Goal: Transaction & Acquisition: Purchase product/service

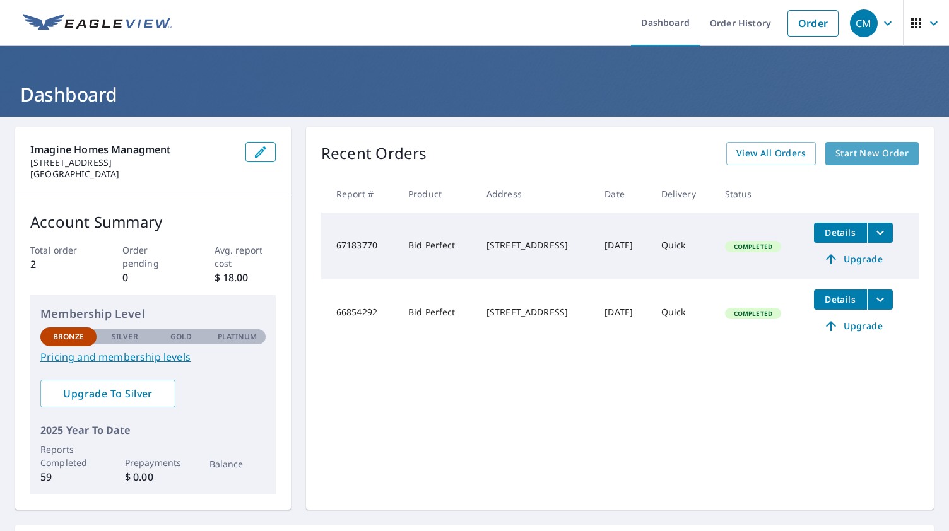
click at [843, 151] on span "Start New Order" at bounding box center [871, 154] width 73 height 16
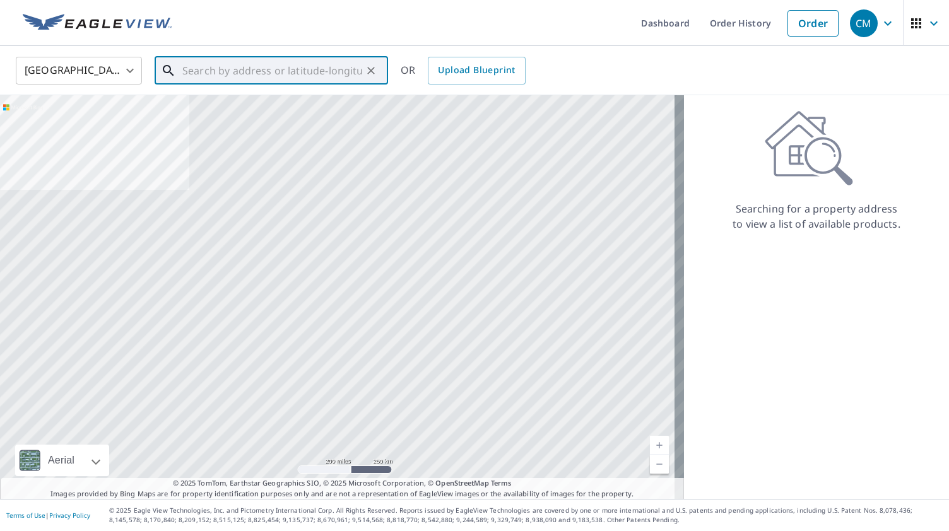
click at [201, 72] on input "text" at bounding box center [272, 70] width 180 height 35
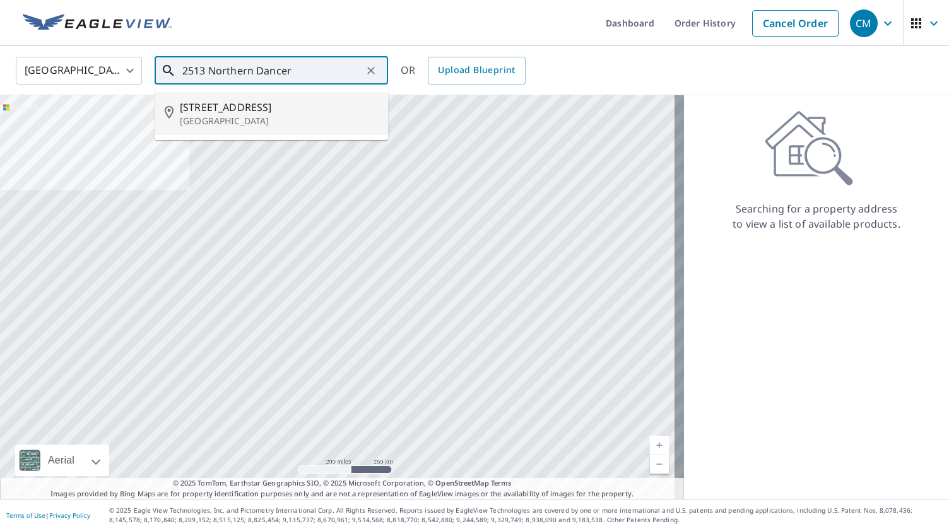
click at [265, 121] on p "[GEOGRAPHIC_DATA]" at bounding box center [279, 121] width 198 height 13
type input "[STREET_ADDRESS]"
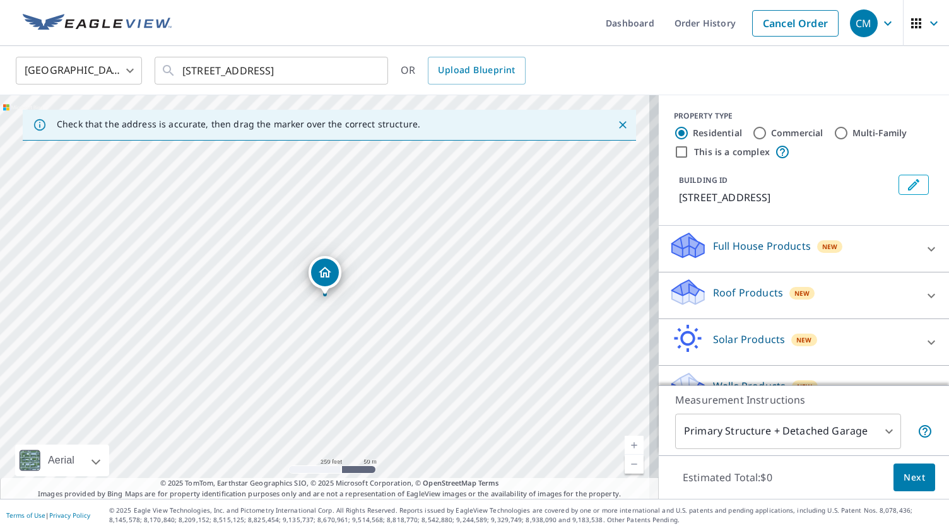
click at [881, 432] on body "CM CM Dashboard Order History Cancel Order CM [GEOGRAPHIC_DATA] [GEOGRAPHIC_DAT…" at bounding box center [474, 265] width 949 height 531
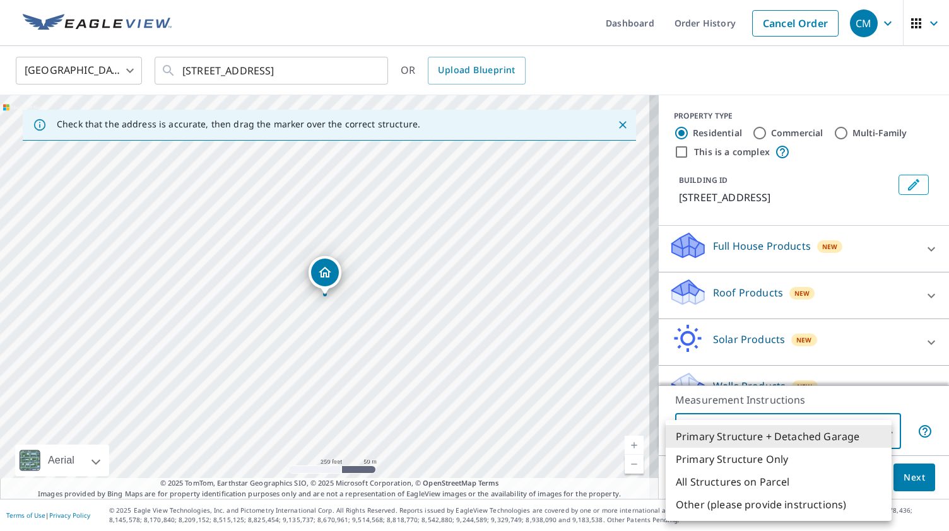
click at [790, 462] on li "Primary Structure Only" at bounding box center [779, 459] width 226 height 23
type input "2"
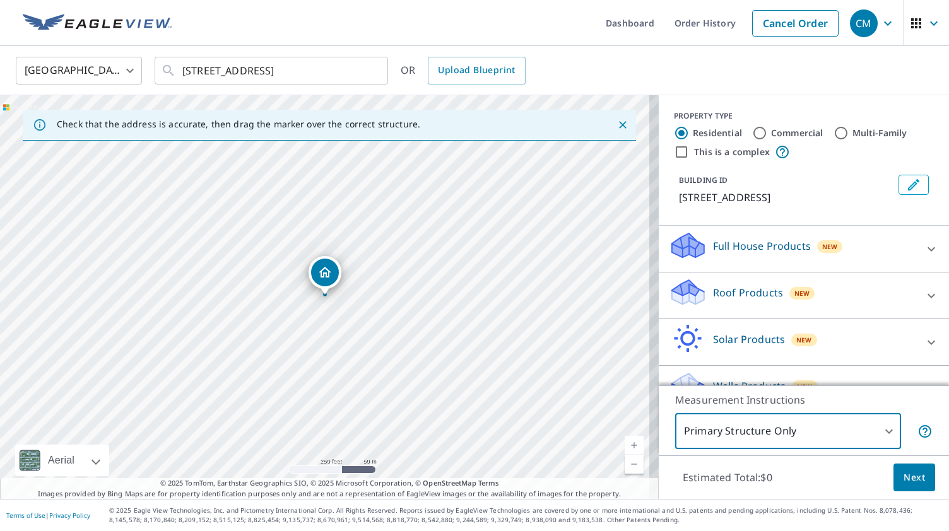
click at [903, 483] on span "Next" at bounding box center [913, 478] width 21 height 16
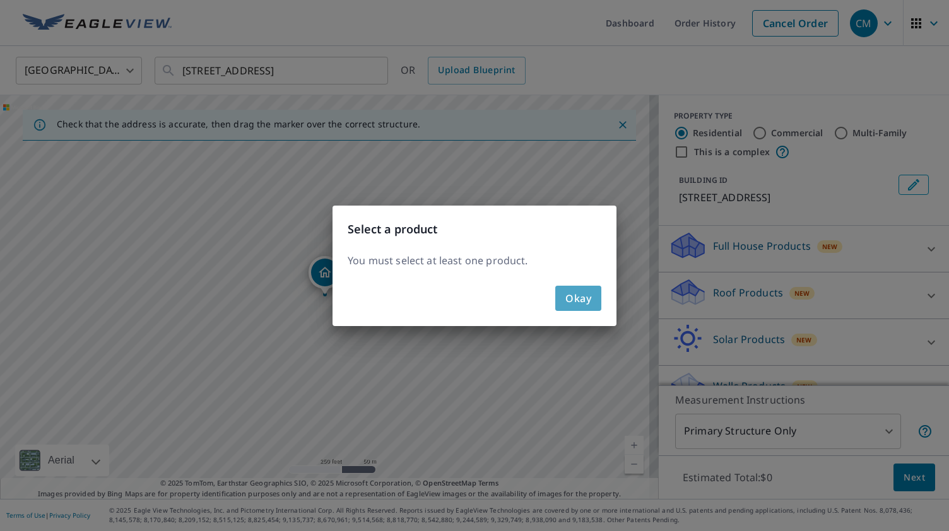
click at [573, 303] on span "Okay" at bounding box center [578, 299] width 26 height 18
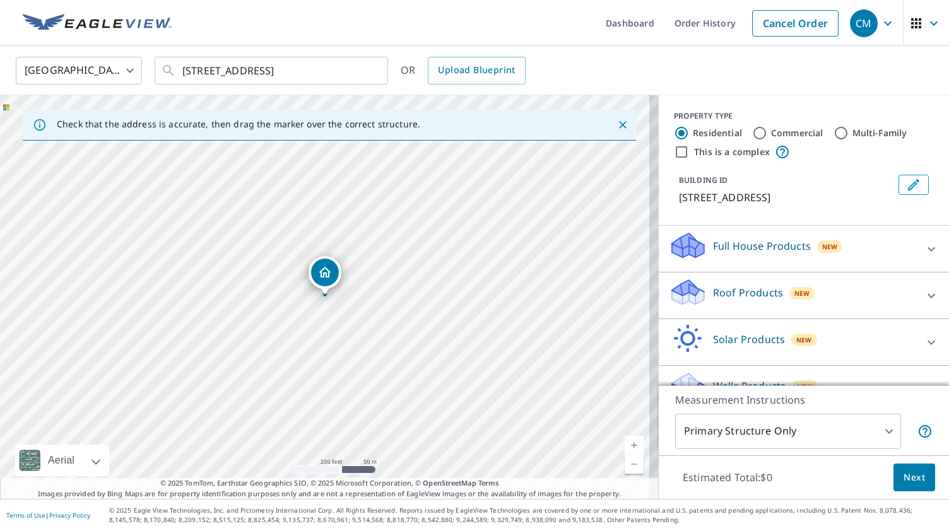
click at [737, 300] on p "Roof Products" at bounding box center [748, 292] width 70 height 15
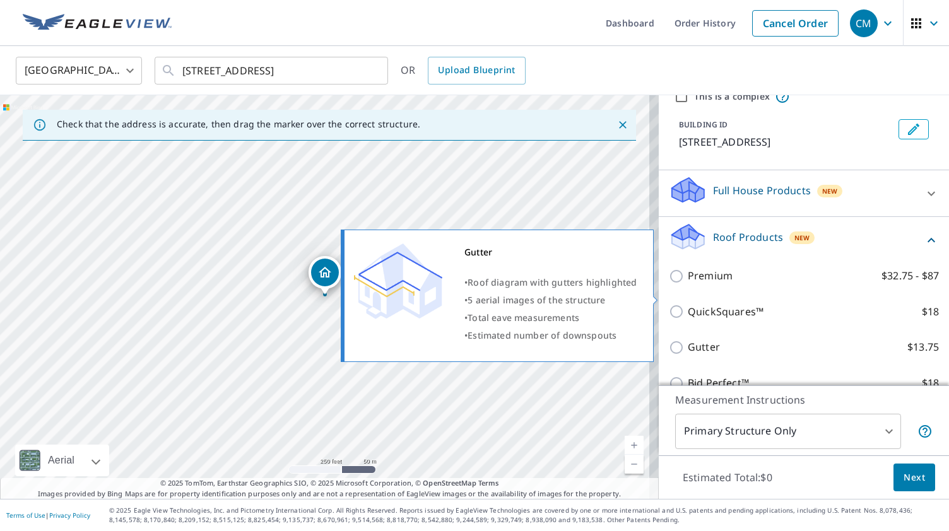
scroll to position [126, 0]
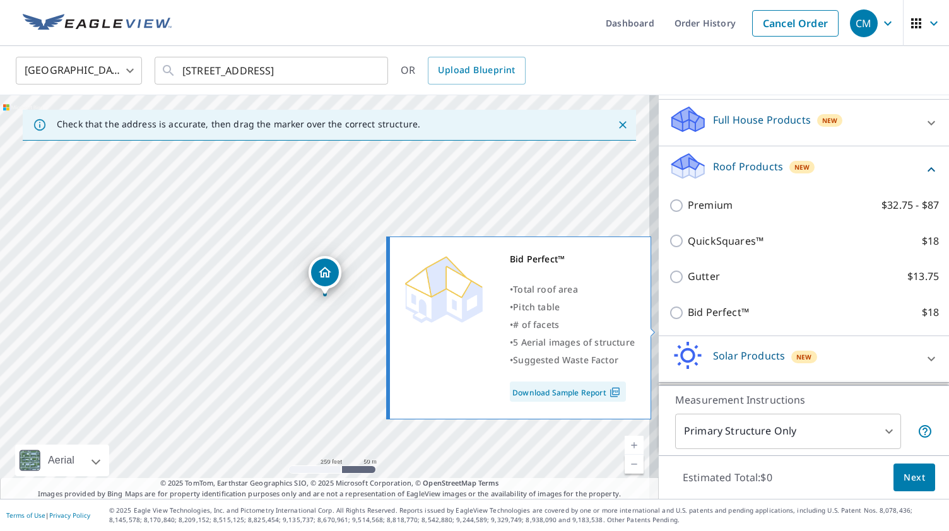
click at [669, 320] on input "Bid Perfect™ $18" at bounding box center [678, 312] width 19 height 15
checkbox input "true"
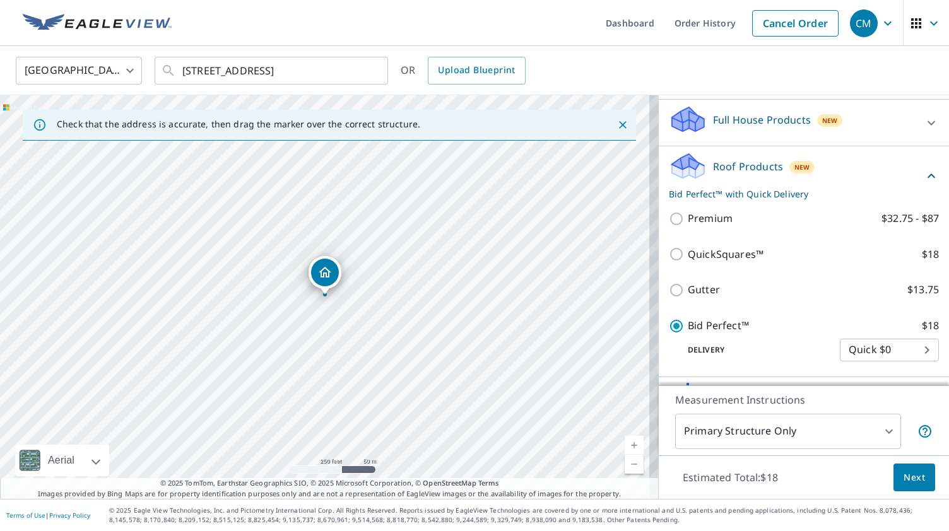
click at [902, 367] on body "CM CM Dashboard Order History Cancel Order CM [GEOGRAPHIC_DATA] [GEOGRAPHIC_DAT…" at bounding box center [474, 265] width 949 height 531
click at [902, 367] on li "Quick $0" at bounding box center [869, 366] width 99 height 23
click at [906, 476] on span "Next" at bounding box center [913, 478] width 21 height 16
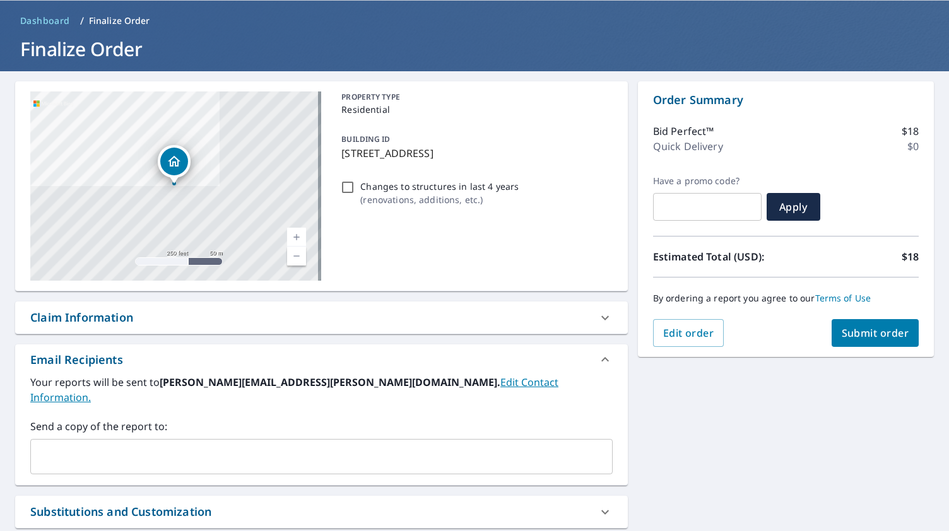
scroll to position [63, 0]
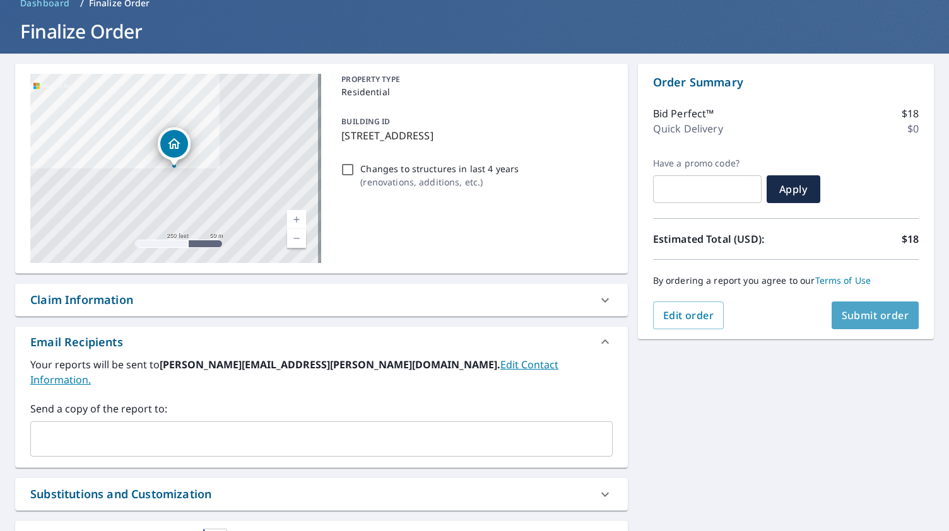
click at [861, 320] on span "Submit order" at bounding box center [876, 315] width 68 height 14
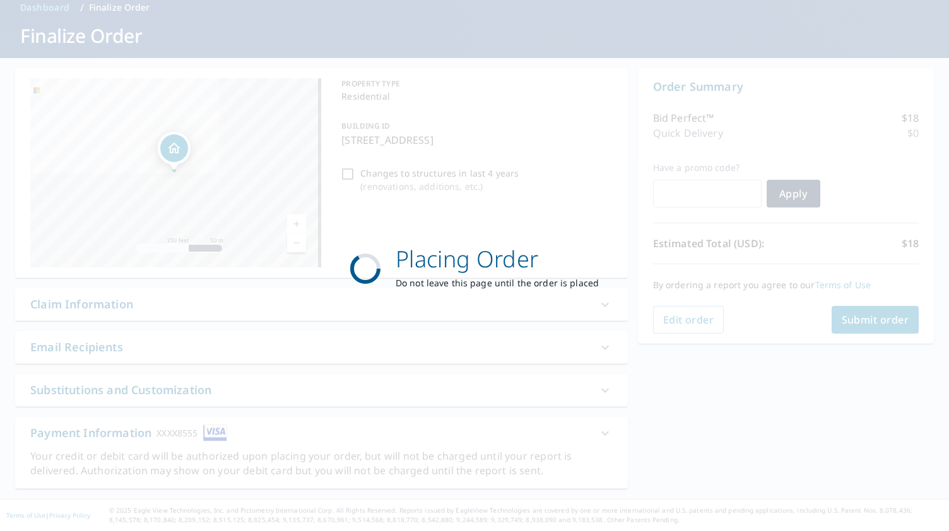
scroll to position [57, 0]
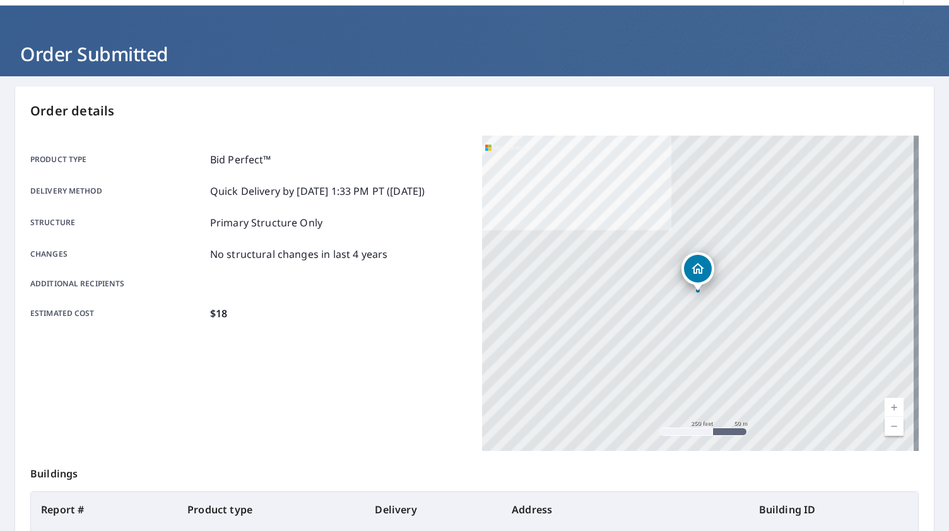
scroll to position [21, 0]
